Goal: Find specific page/section: Find specific page/section

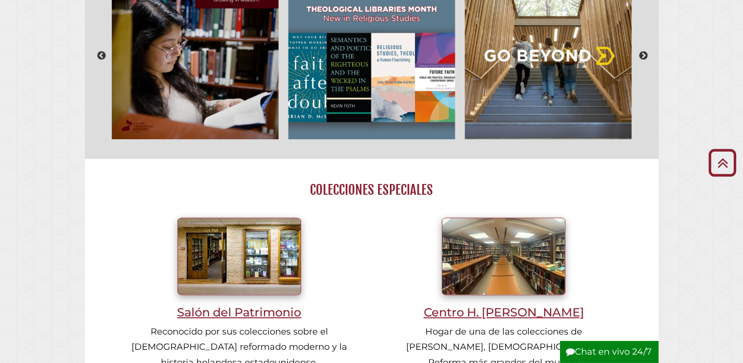
scroll to position [638, 0]
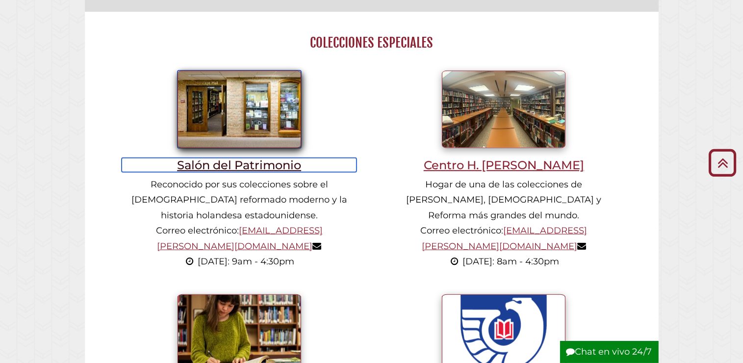
click at [255, 158] on h3 "Salón del Patrimonio" at bounding box center [239, 165] width 235 height 14
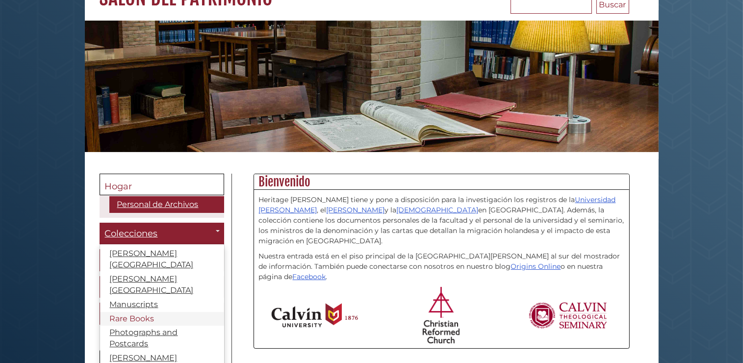
scroll to position [26, 0]
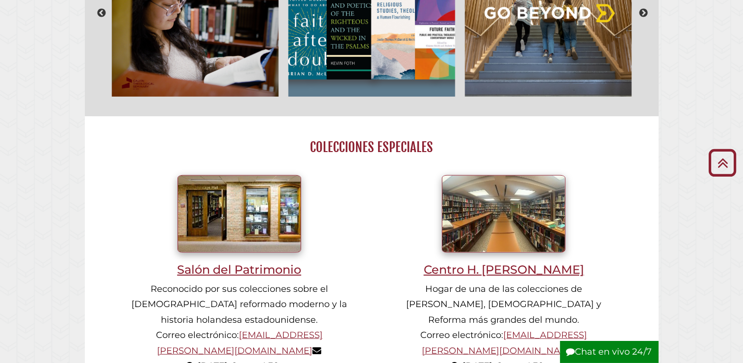
scroll to position [589, 0]
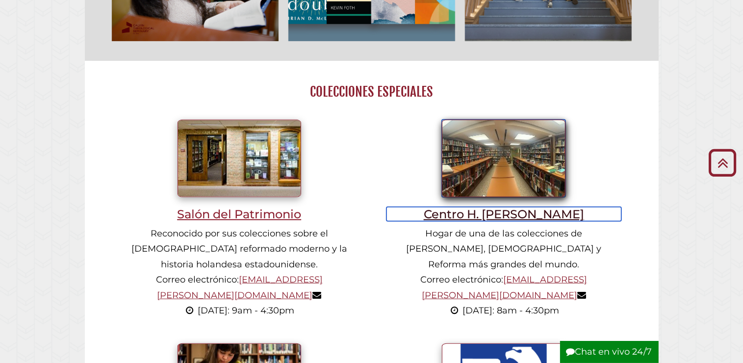
click at [519, 207] on h3 "Centro H. [PERSON_NAME]" at bounding box center [503, 214] width 235 height 14
